Goal: Complete application form

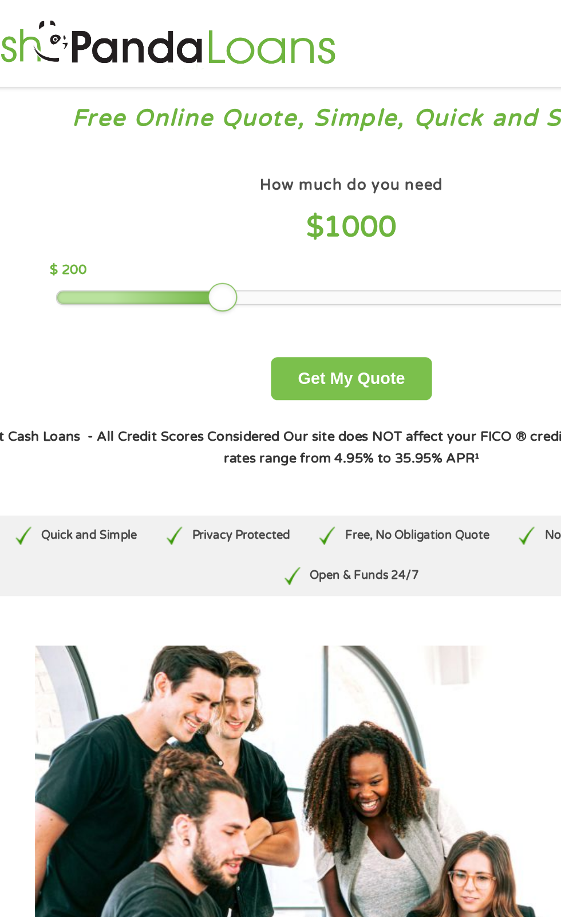
click at [302, 225] on button "Get My Quote" at bounding box center [280, 236] width 100 height 27
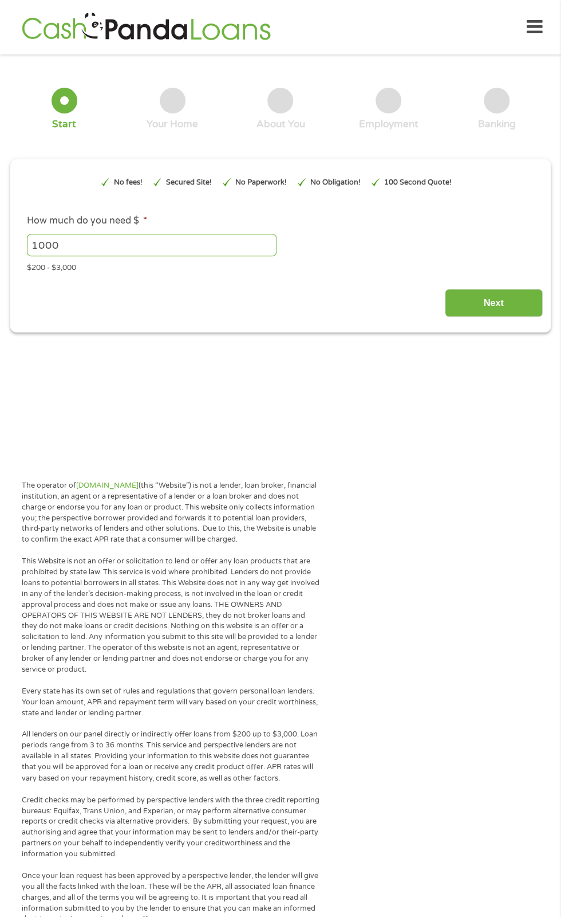
type input "EAIaIQobChMI7fLRg8b-jwMVallHAR2n_wG6EAAYAiAAEgKs9fD_BwE"
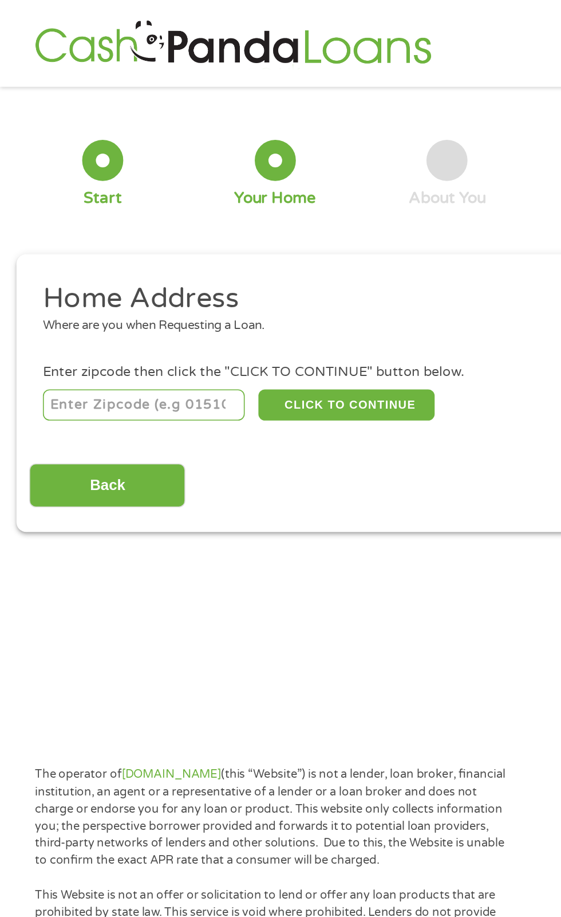
click at [120, 245] on input "number" at bounding box center [90, 253] width 127 height 19
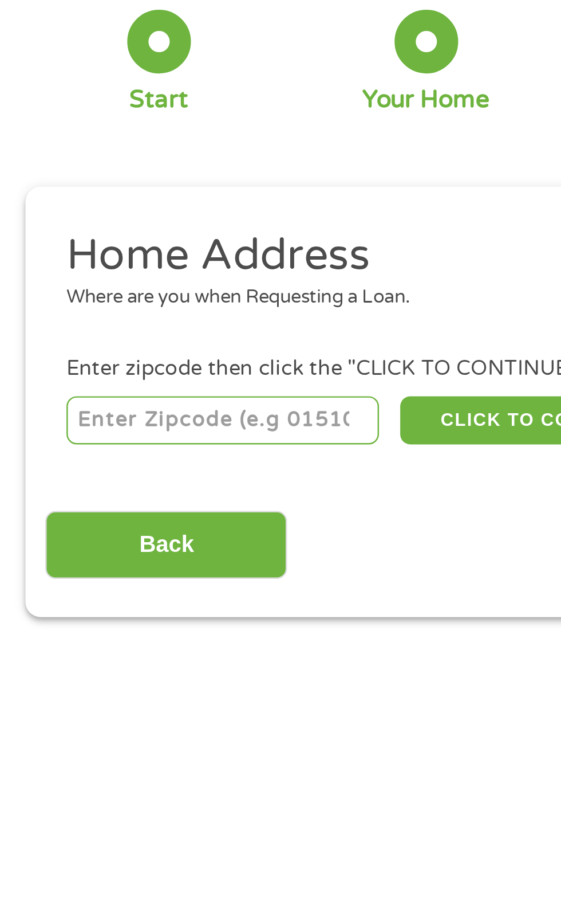
type input "11226"
click at [88, 301] on input "Back" at bounding box center [67, 304] width 98 height 28
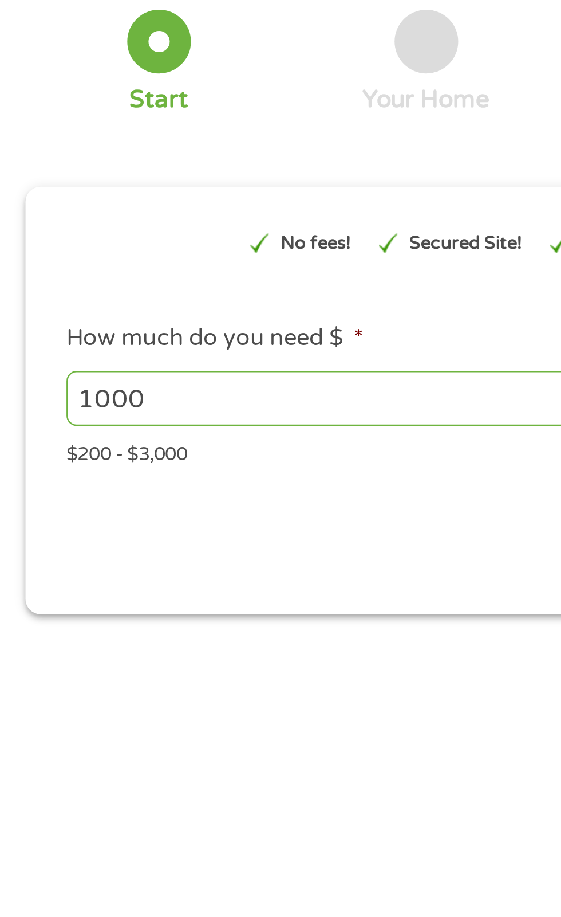
scroll to position [5, 0]
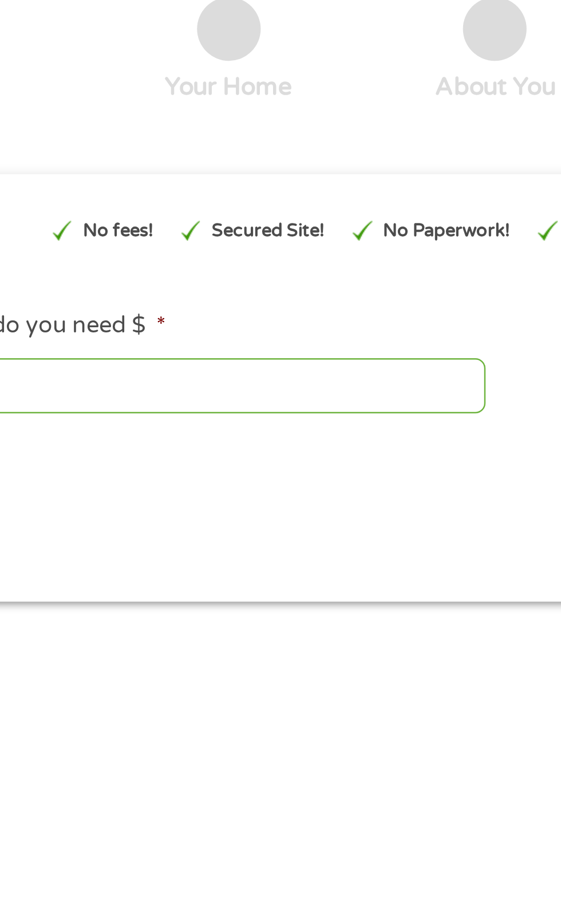
click at [167, 234] on input "1000" at bounding box center [152, 240] width 250 height 22
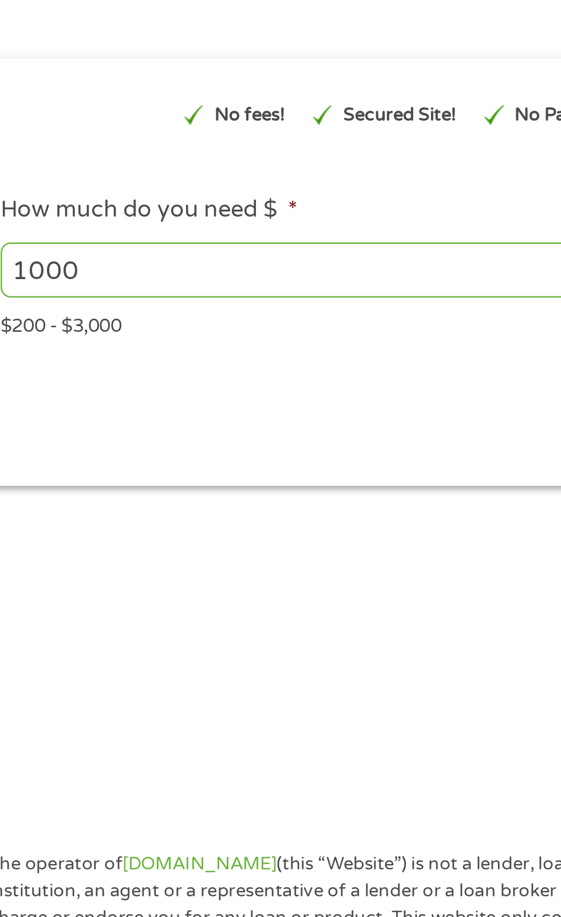
click at [70, 260] on div "$200 - $3,000" at bounding box center [281, 260] width 508 height 15
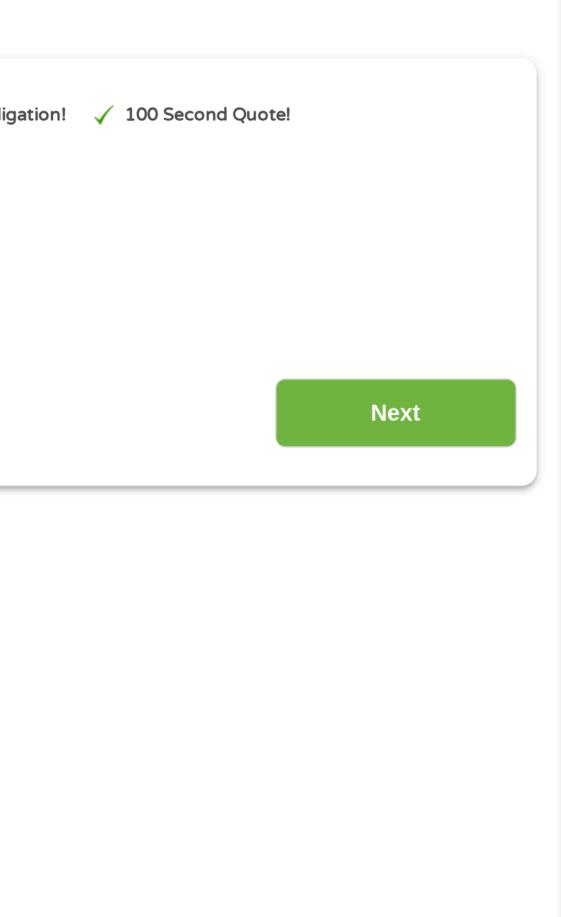
click at [498, 284] on input "Next" at bounding box center [494, 298] width 98 height 28
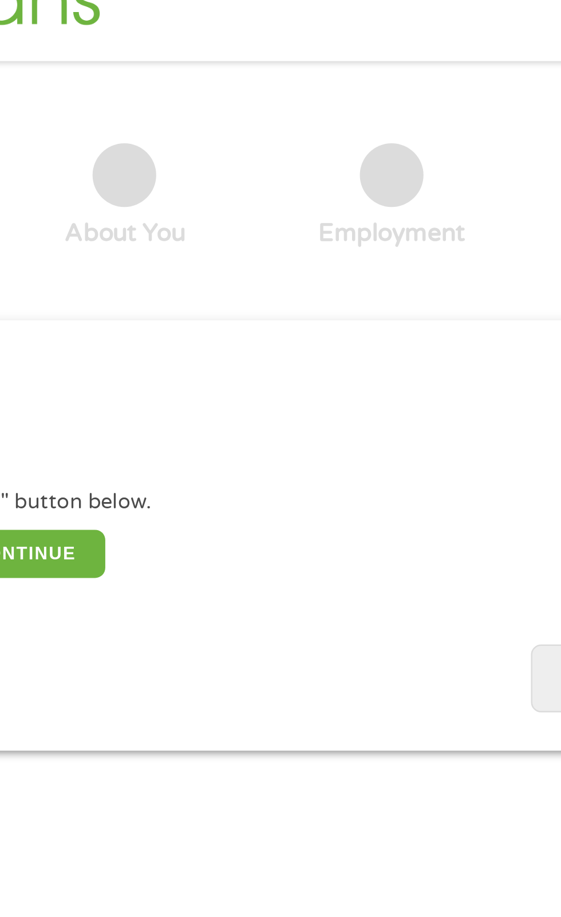
scroll to position [0, 0]
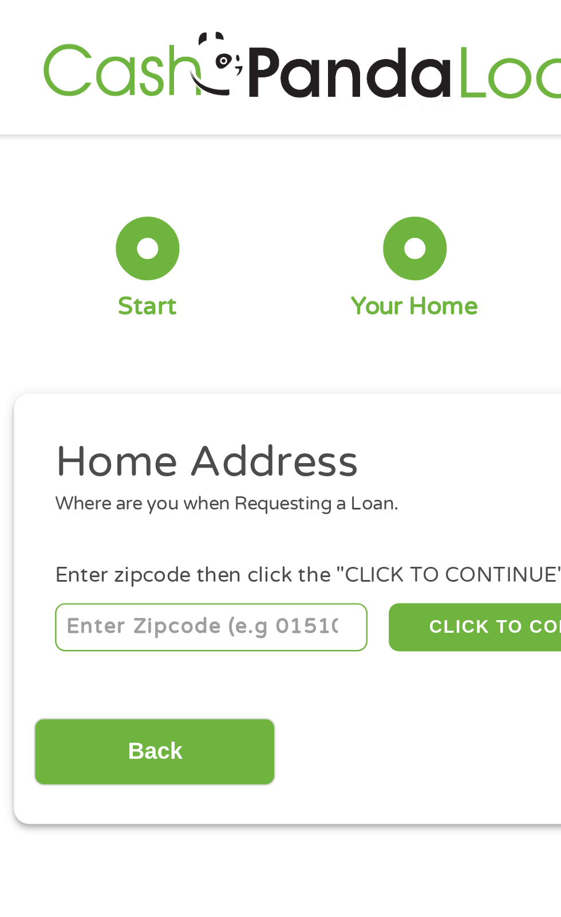
click at [140, 256] on input "number" at bounding box center [90, 253] width 127 height 19
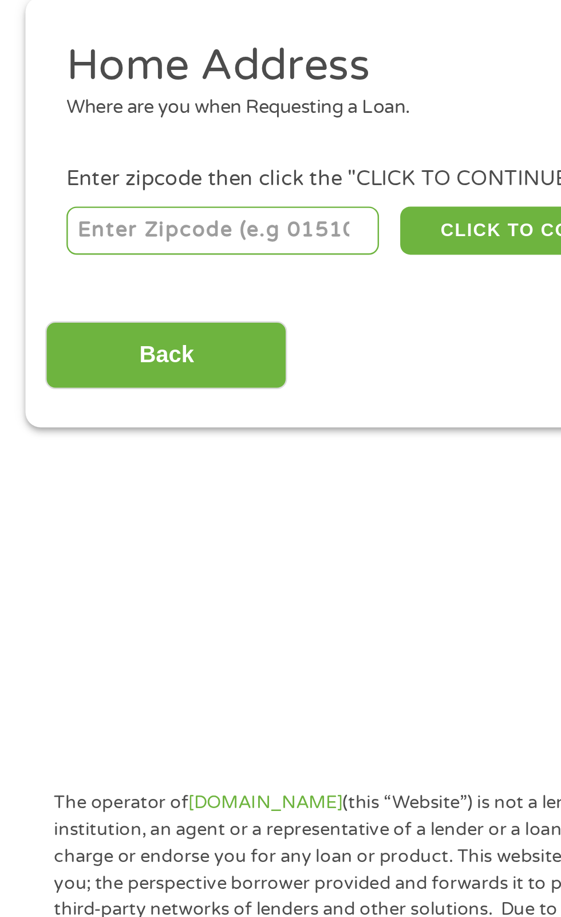
type input "11226"
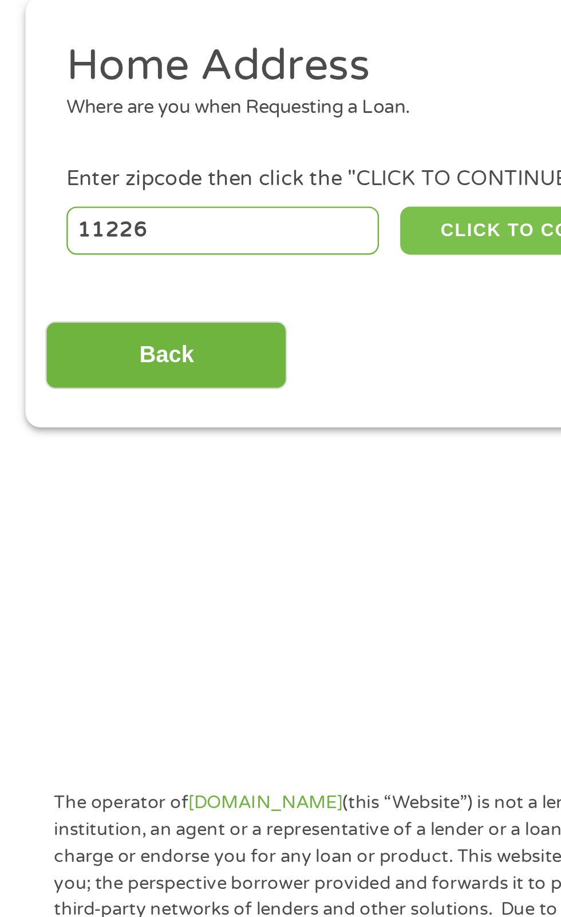
click at [200, 256] on button "CLICK TO CONTINUE" at bounding box center [217, 253] width 111 height 19
click at [200, 253] on button "CLICK TO CONTINUE" at bounding box center [217, 253] width 111 height 19
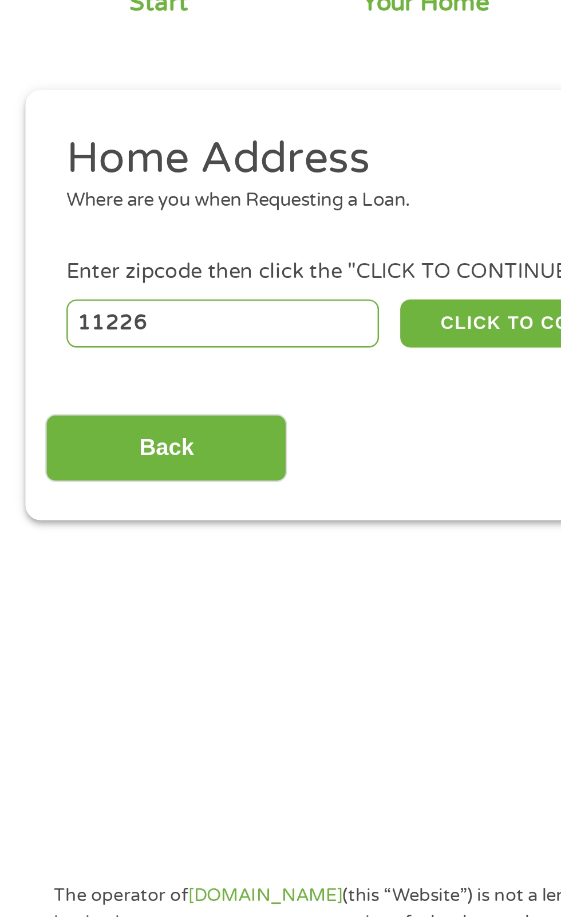
click at [125, 256] on input "11226" at bounding box center [90, 253] width 127 height 19
click at [125, 251] on input "11226" at bounding box center [90, 253] width 127 height 19
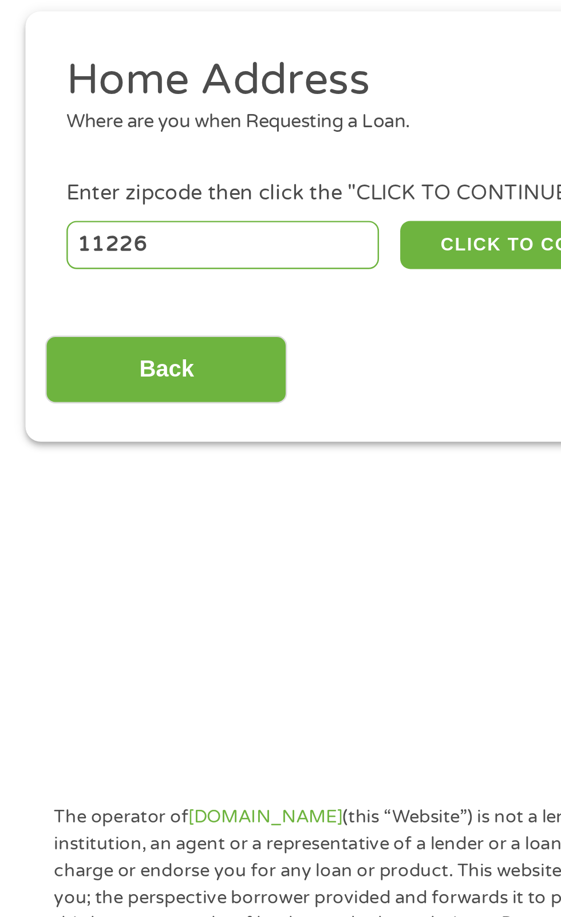
click at [92, 299] on input "Back" at bounding box center [67, 304] width 98 height 28
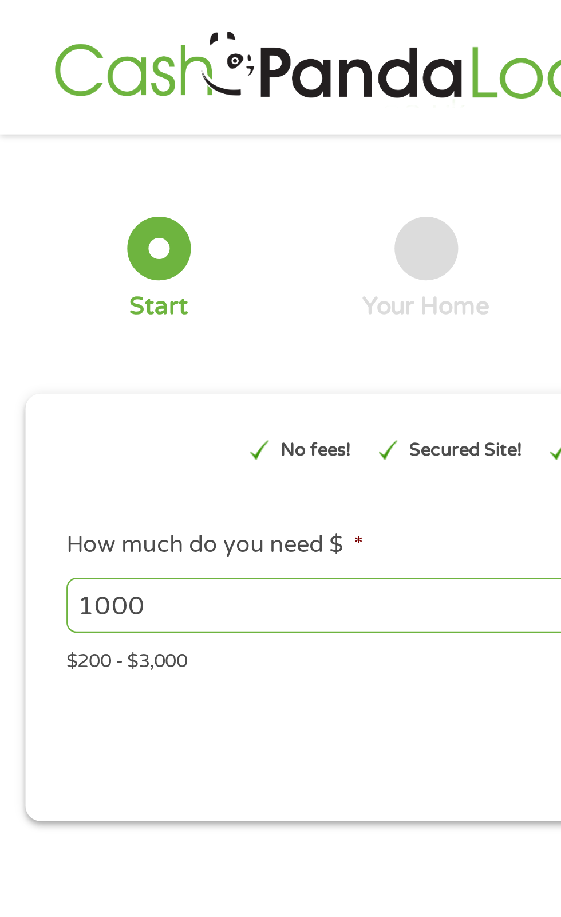
click at [66, 103] on div at bounding box center [65, 101] width 26 height 26
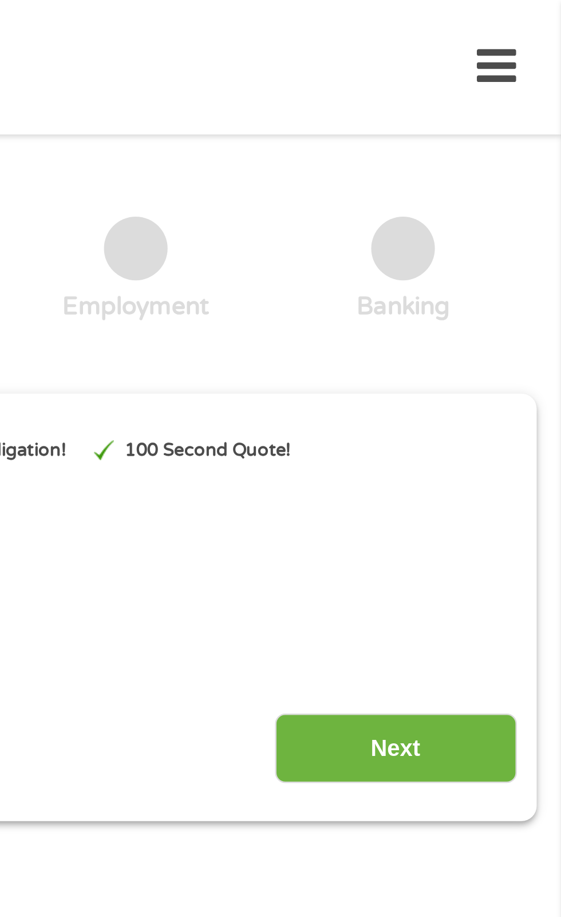
click at [492, 301] on input "Next" at bounding box center [494, 303] width 98 height 28
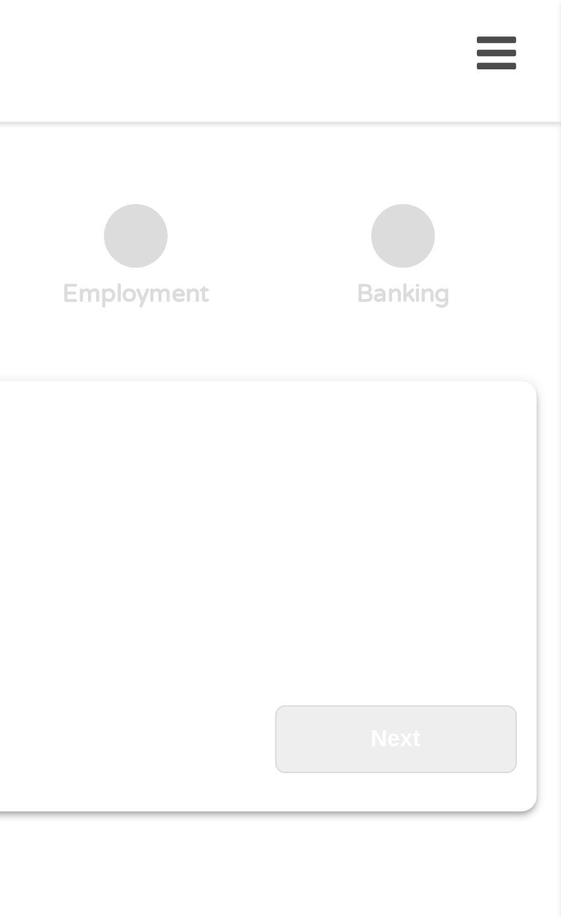
scroll to position [5, 5]
click at [535, 19] on icon at bounding box center [535, 22] width 16 height 28
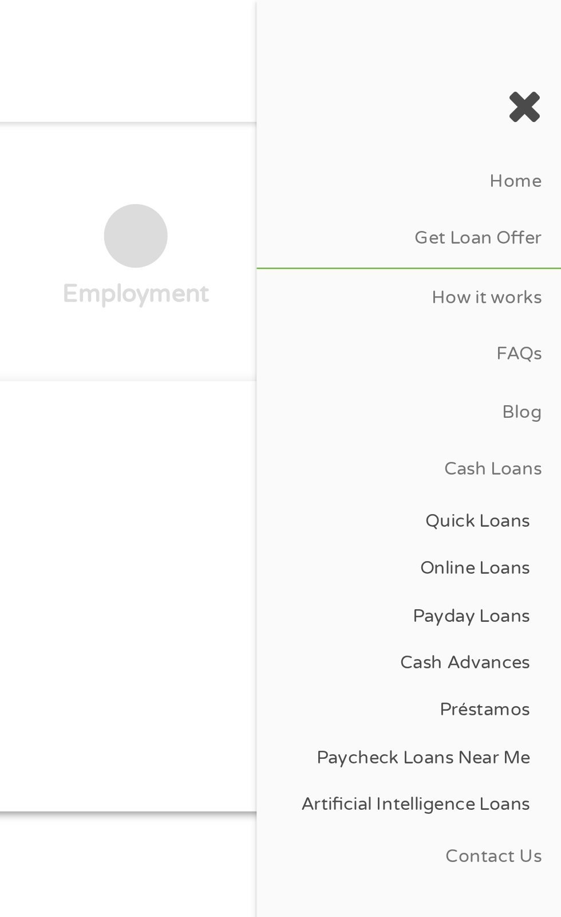
click at [528, 234] on link "Online Loans" at bounding box center [497, 230] width 119 height 19
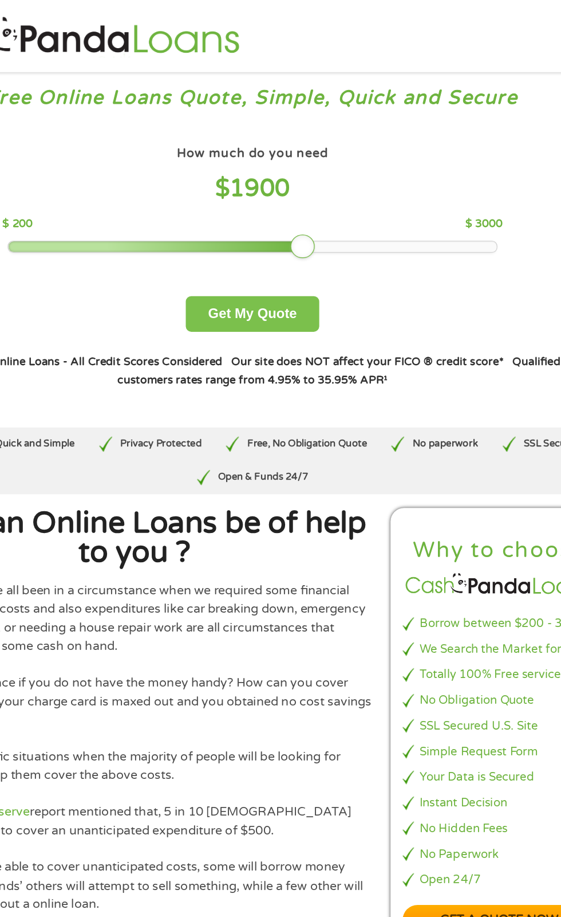
click at [296, 226] on button "Get My Quote" at bounding box center [280, 236] width 100 height 27
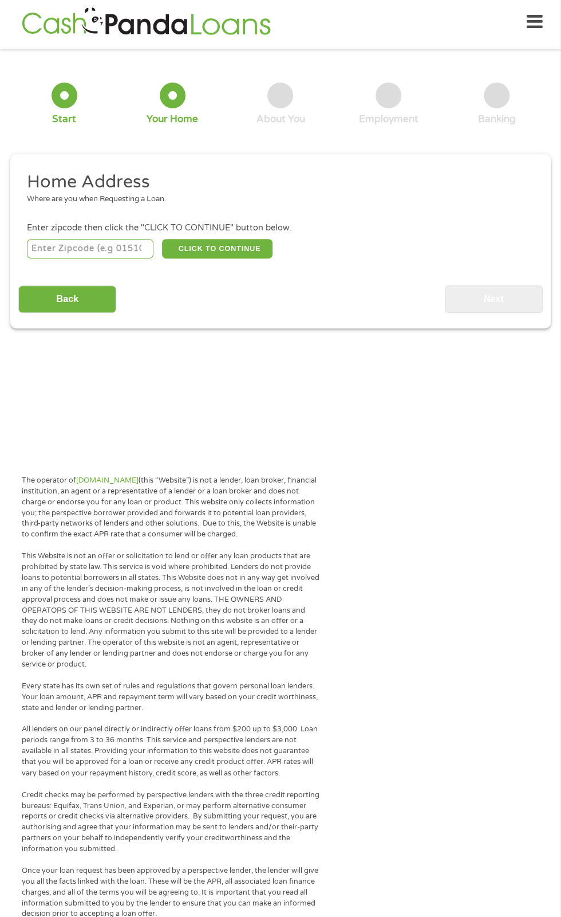
click at [133, 248] on input "number" at bounding box center [90, 248] width 127 height 19
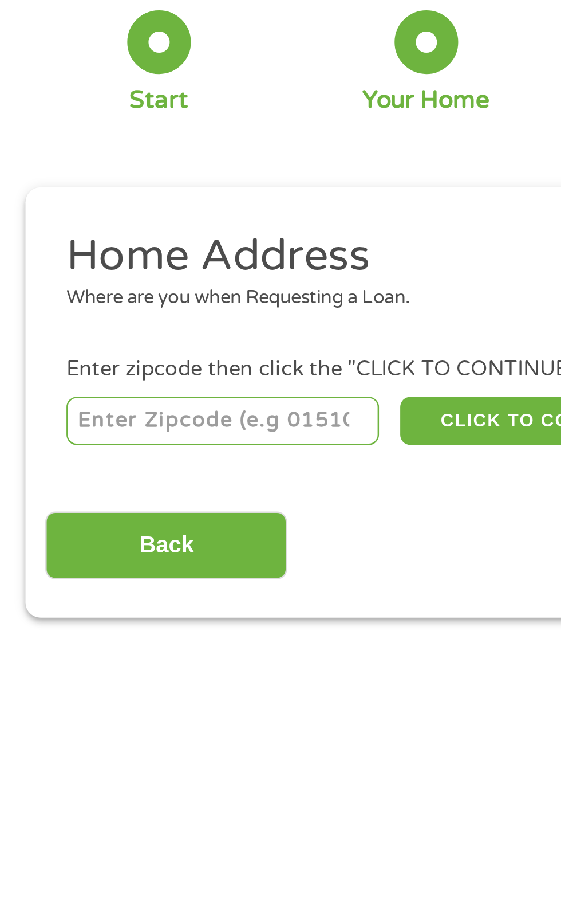
type input "11226"
click at [89, 294] on input "Back" at bounding box center [67, 299] width 98 height 28
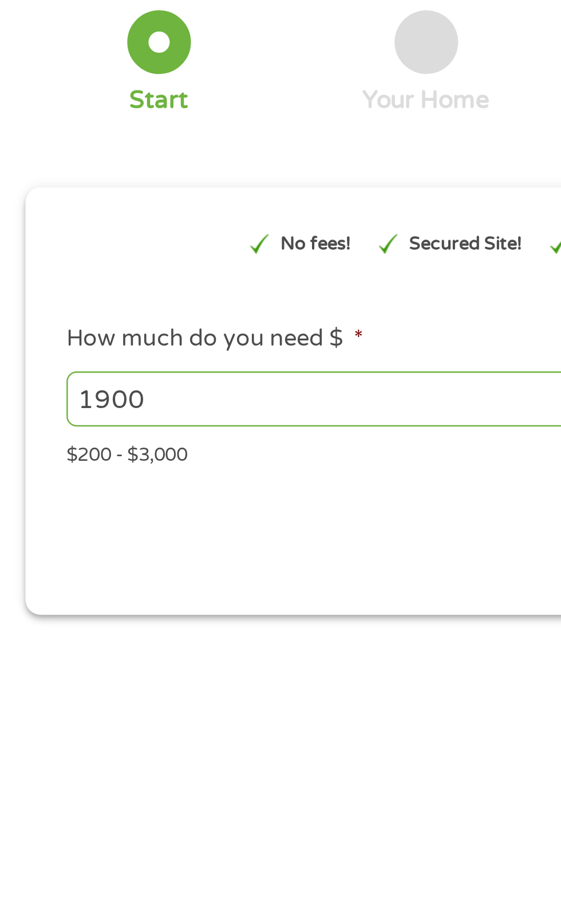
scroll to position [5, 5]
click at [167, 234] on input "1900" at bounding box center [152, 240] width 250 height 22
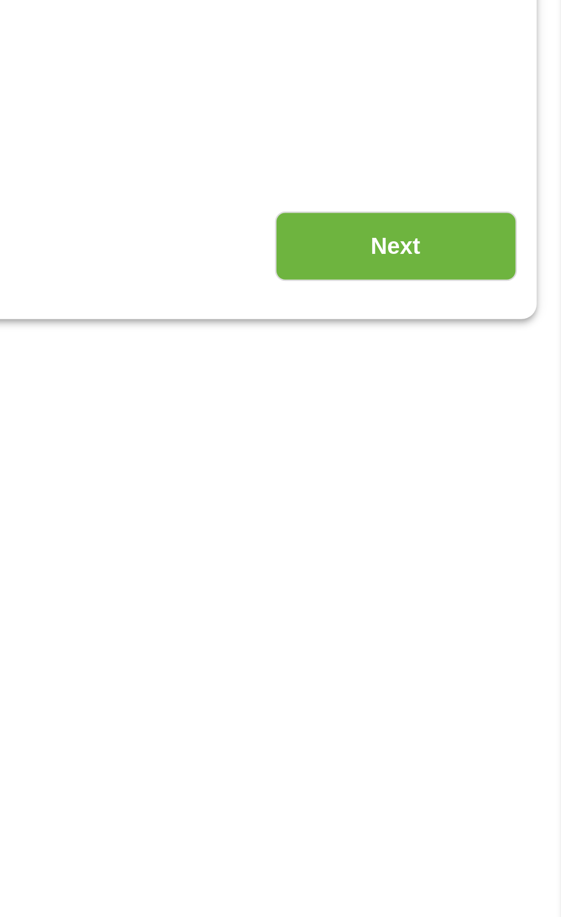
scroll to position [5, 0]
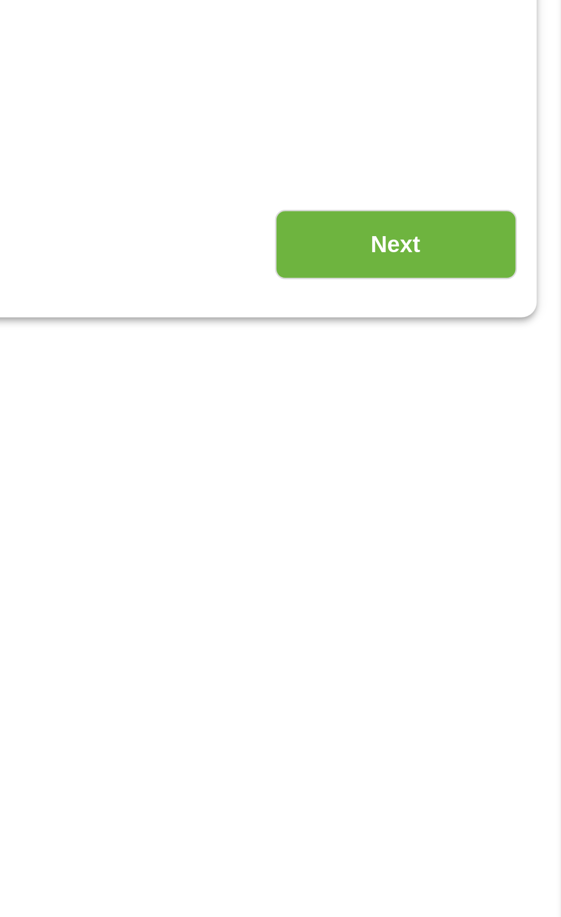
click at [509, 300] on input "Next" at bounding box center [494, 298] width 98 height 28
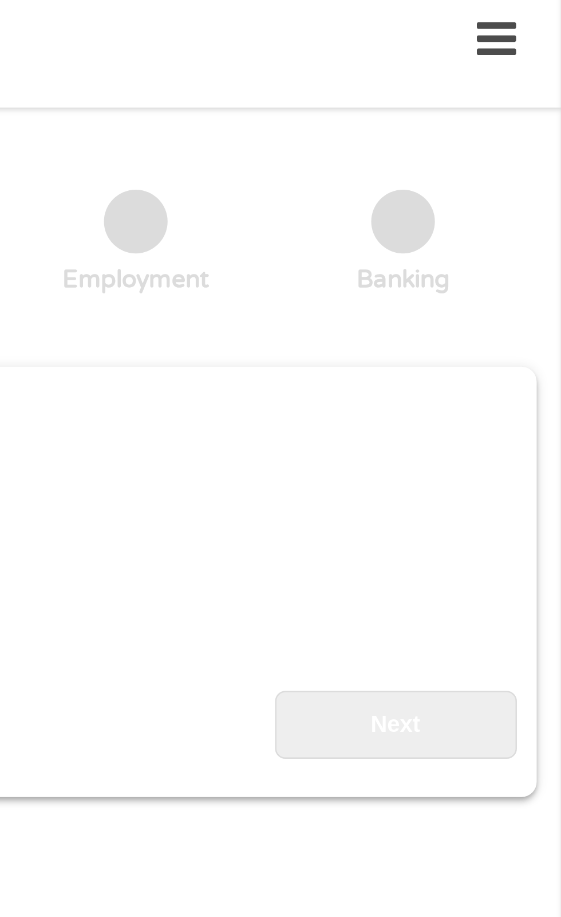
scroll to position [0, 0]
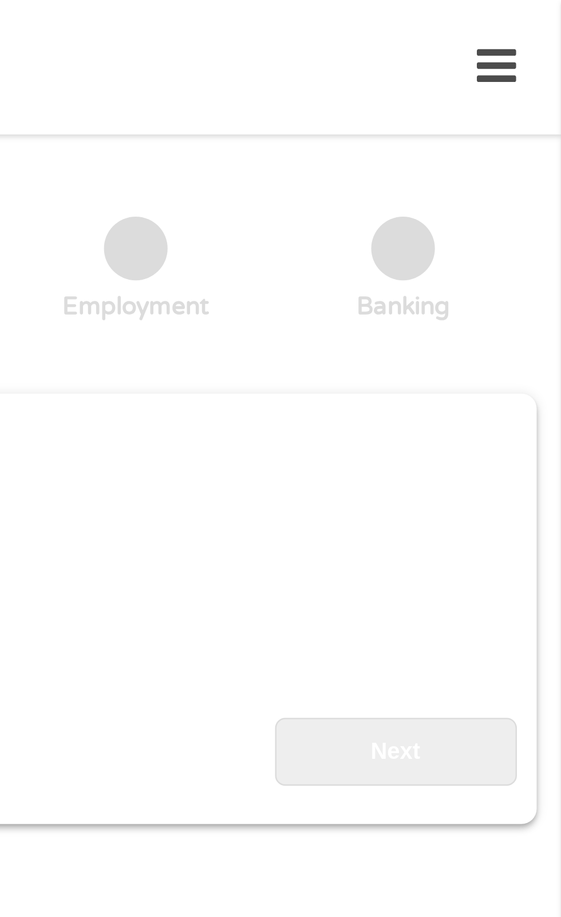
click at [537, 29] on icon at bounding box center [535, 27] width 16 height 28
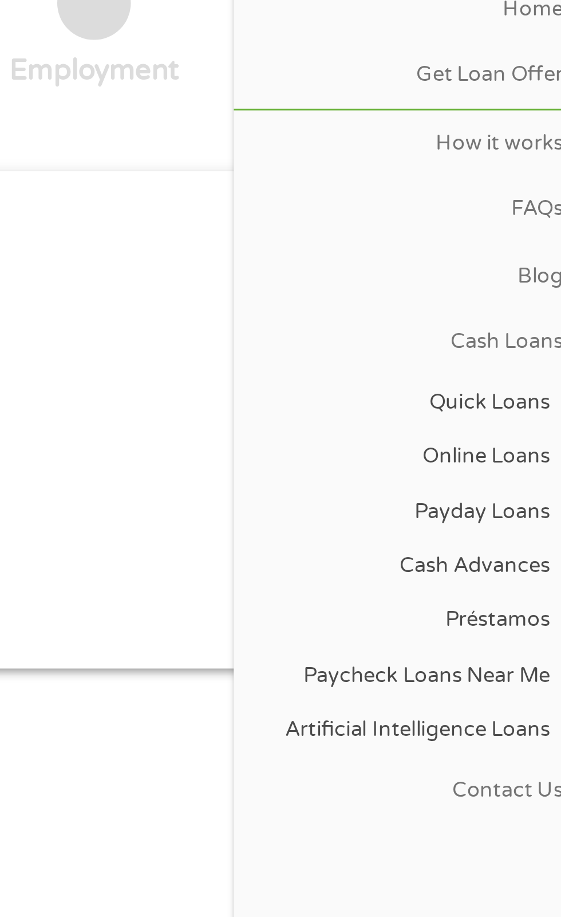
scroll to position [29, 0]
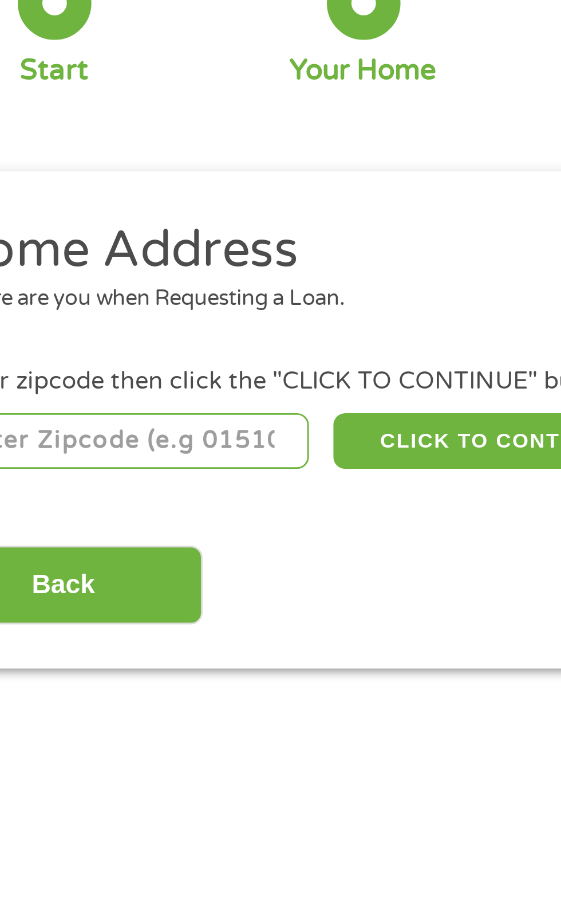
click at [128, 226] on input "number" at bounding box center [90, 224] width 127 height 19
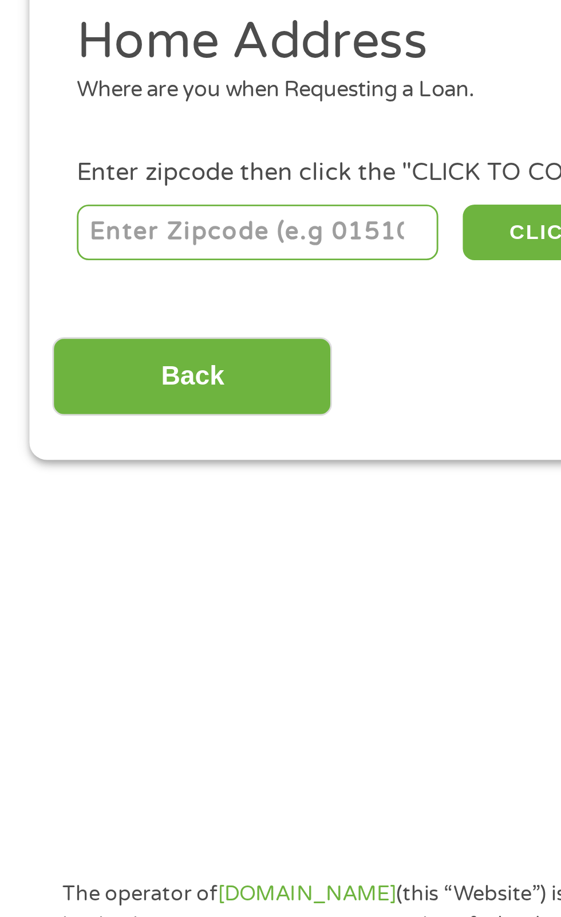
type input "11226"
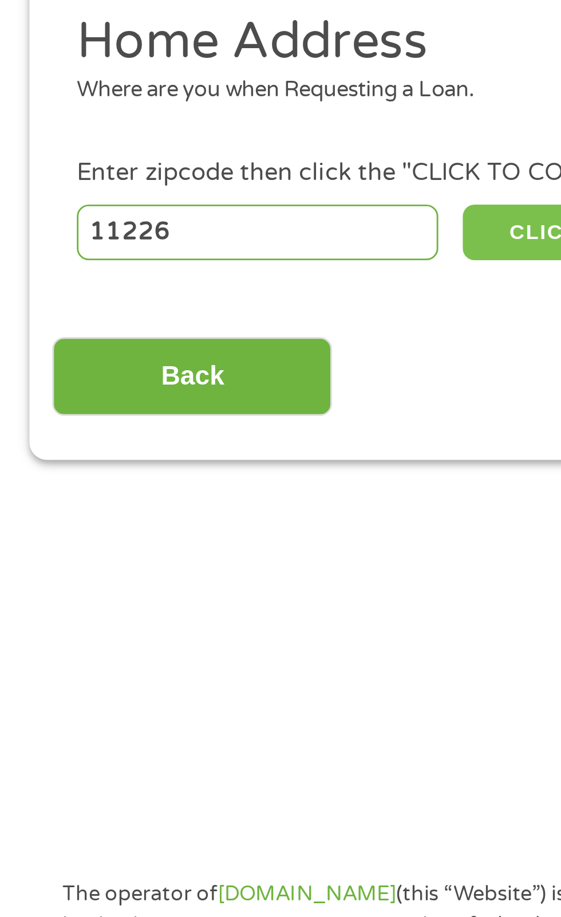
click at [179, 226] on button "CLICK TO CONTINUE" at bounding box center [217, 224] width 111 height 19
click at [181, 221] on button "CLICK TO CONTINUE" at bounding box center [217, 224] width 111 height 19
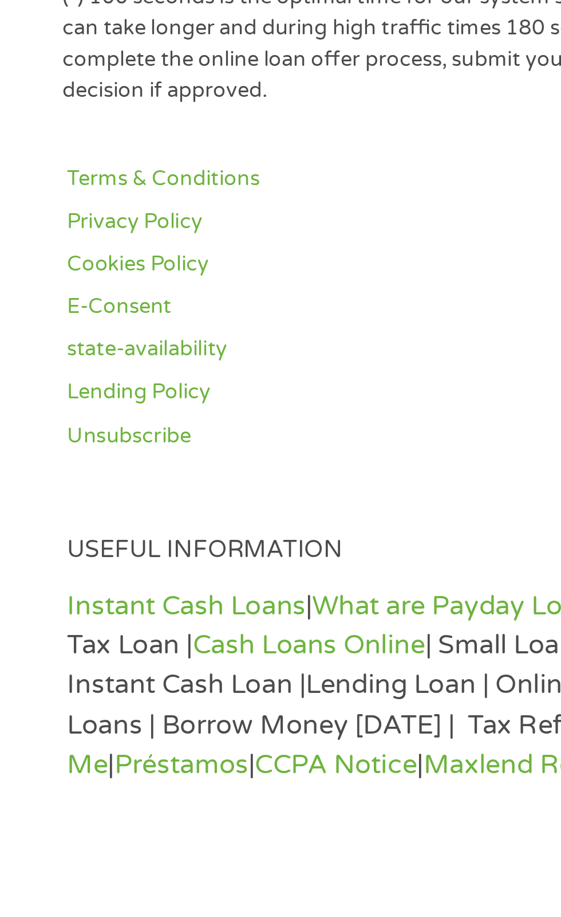
scroll to position [723, 0]
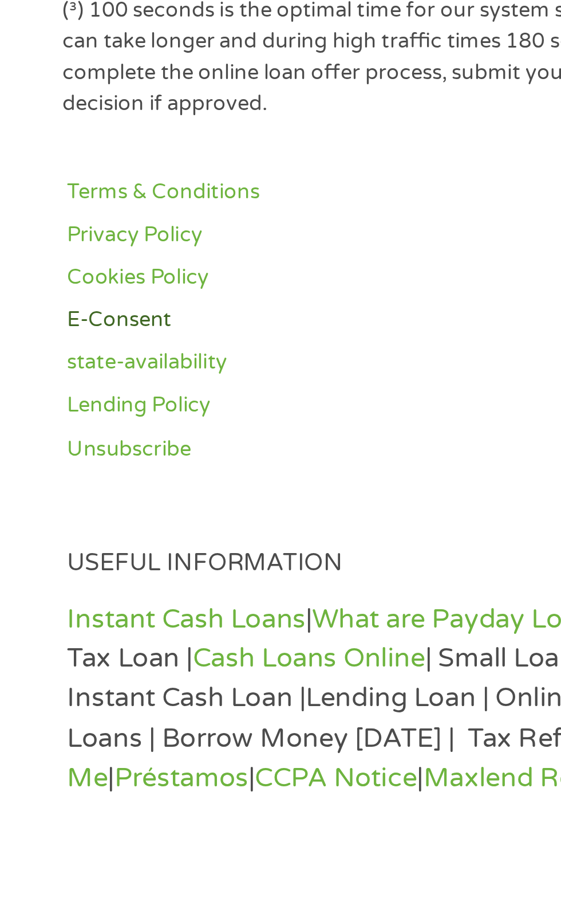
click at [49, 646] on link "E-Consent" at bounding box center [104, 650] width 162 height 11
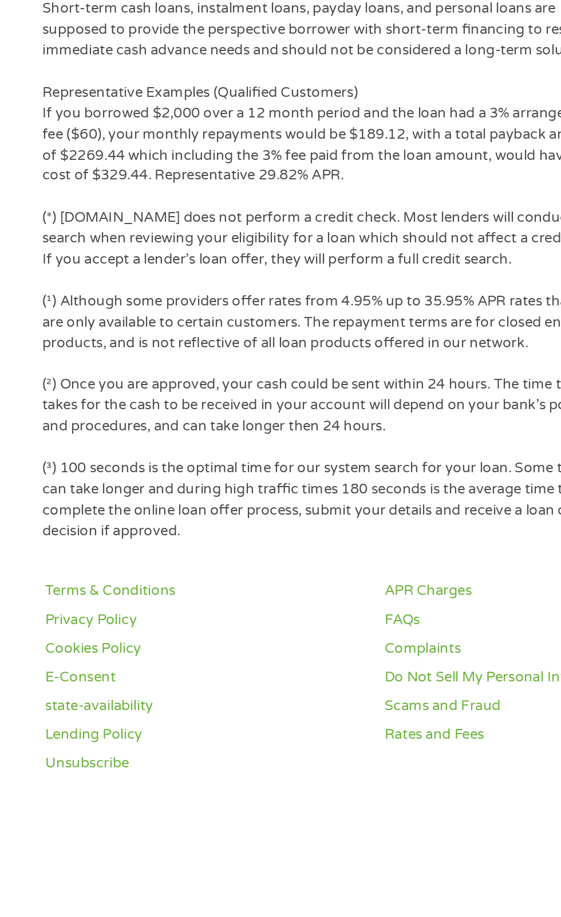
scroll to position [1099, 0]
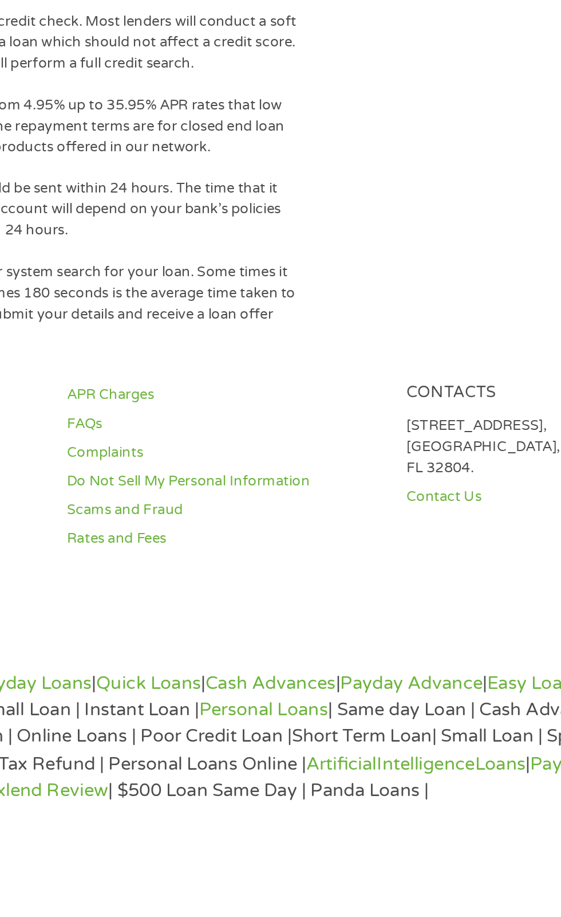
click at [391, 906] on div "The operator of [DOMAIN_NAME] (this “Website”) is not a lender, loan broker, fi…" at bounding box center [280, 383] width 561 height 1116
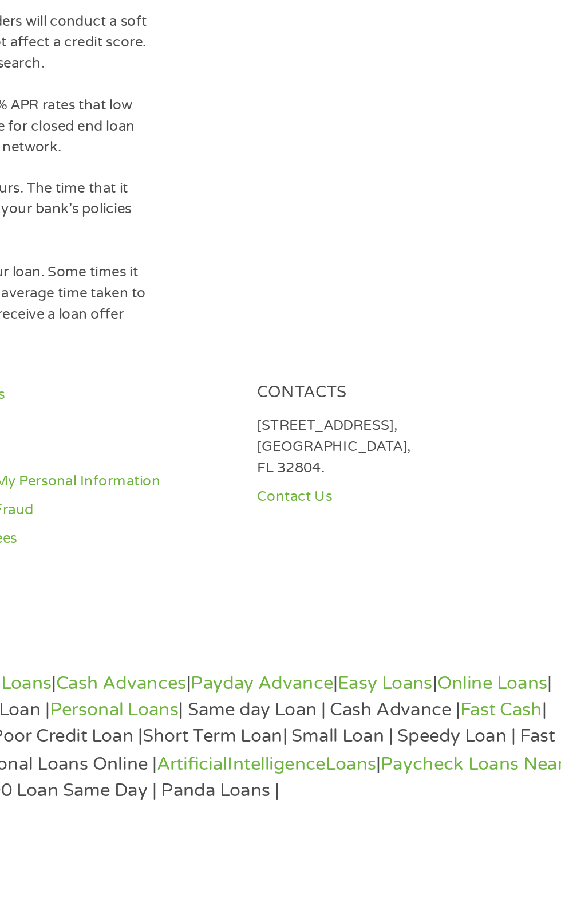
click at [393, 903] on div "Instant Cash Loans | What are Payday Loans | Quick Loans | Cash Advances | Payd…" at bounding box center [280, 866] width 515 height 78
